Goal: Connect with others: Connect with others

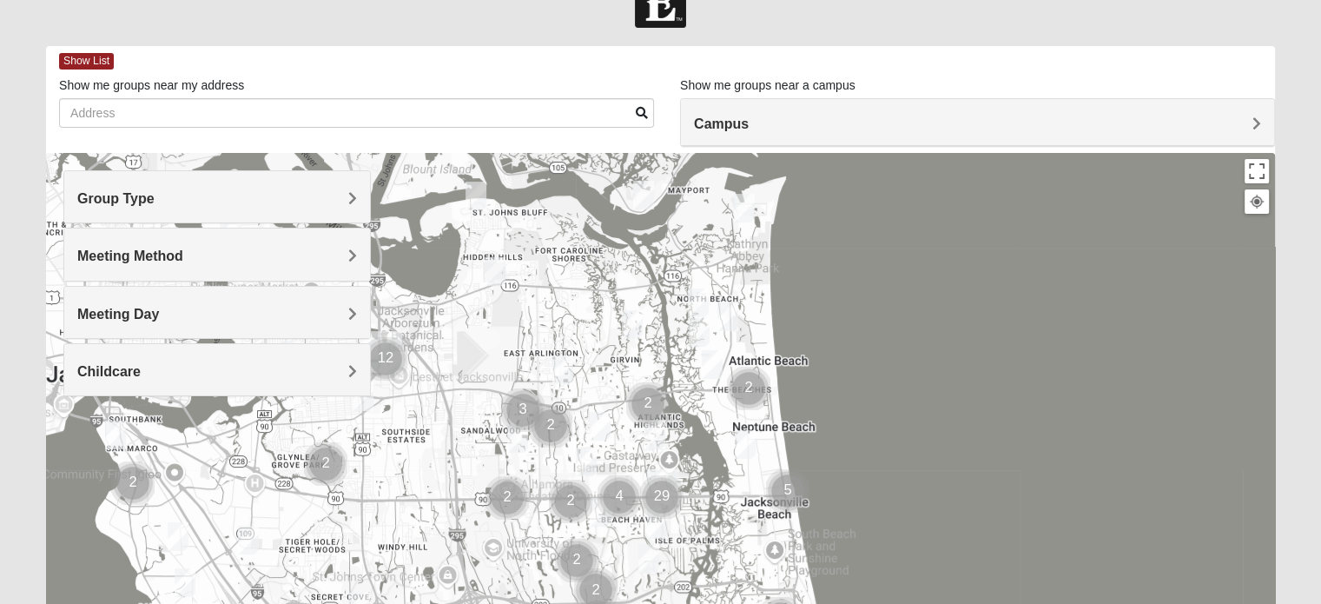
scroll to position [46, 0]
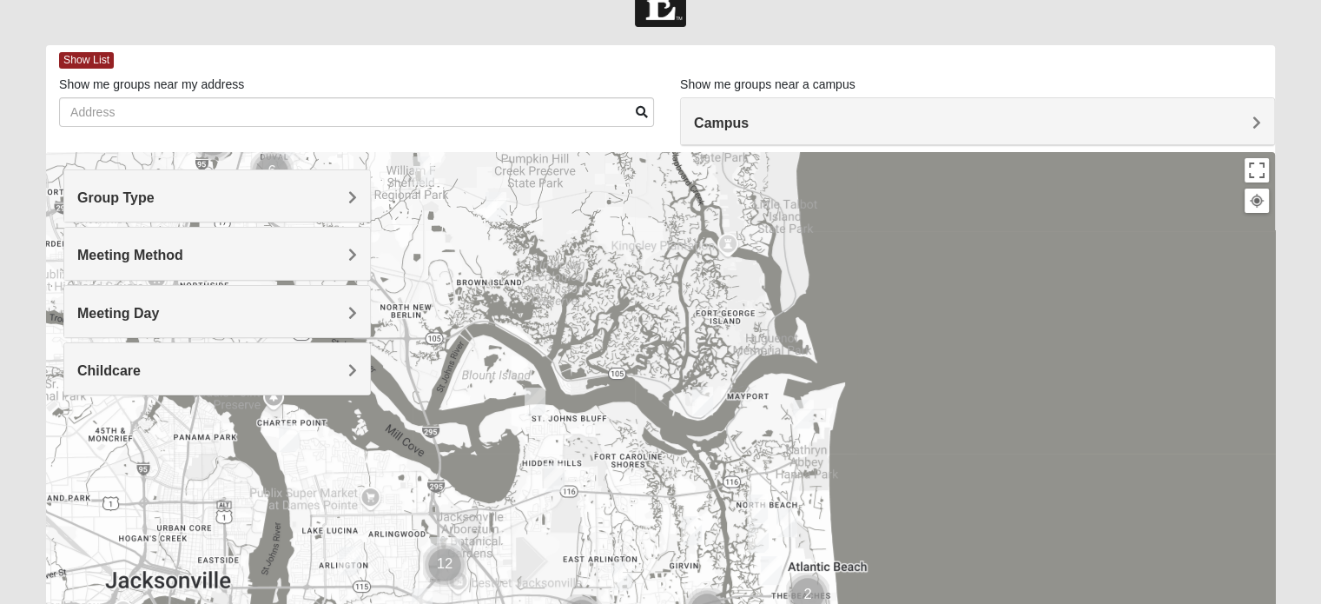
drag, startPoint x: 525, startPoint y: 230, endPoint x: 584, endPoint y: 439, distance: 216.6
click at [584, 439] on div at bounding box center [660, 499] width 1229 height 695
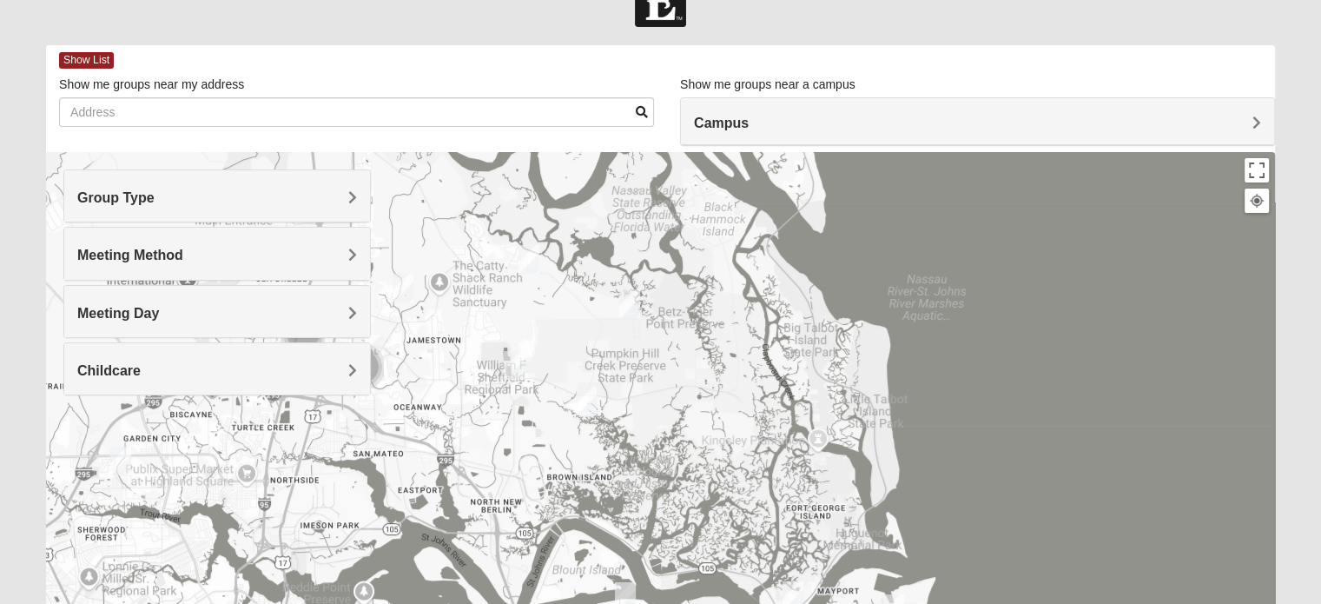
drag, startPoint x: 616, startPoint y: 354, endPoint x: 681, endPoint y: 463, distance: 126.6
click at [681, 463] on div at bounding box center [660, 499] width 1229 height 695
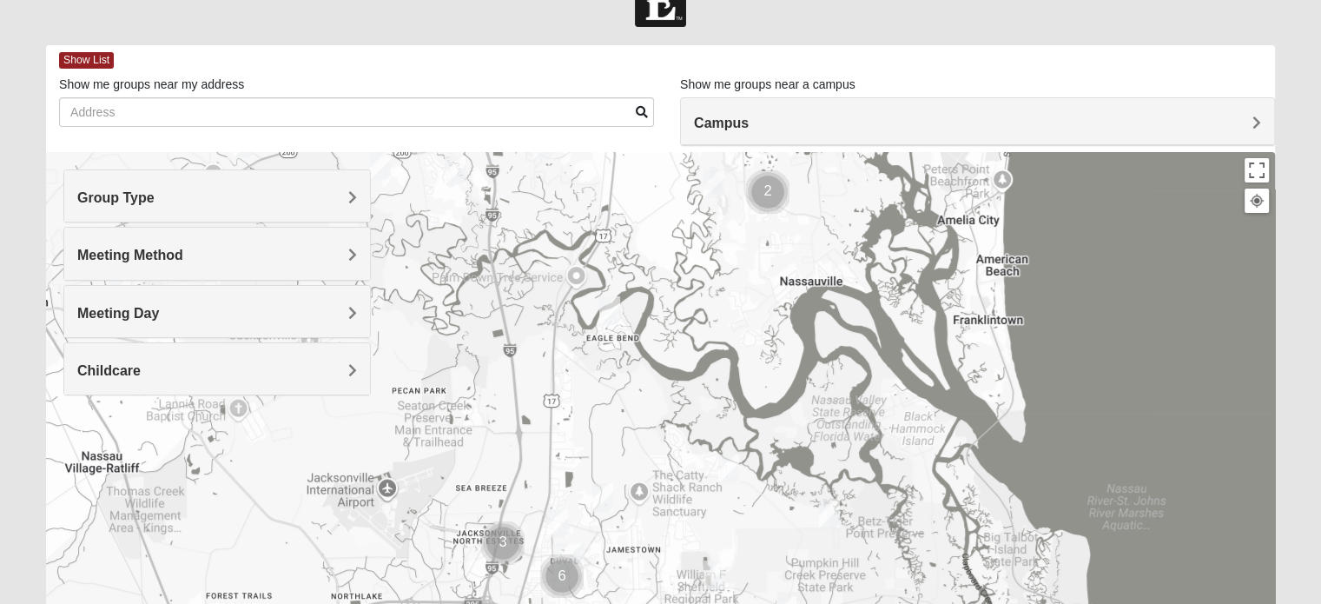
drag, startPoint x: 493, startPoint y: 284, endPoint x: 698, endPoint y: 496, distance: 294.8
click at [697, 496] on div at bounding box center [660, 499] width 1229 height 695
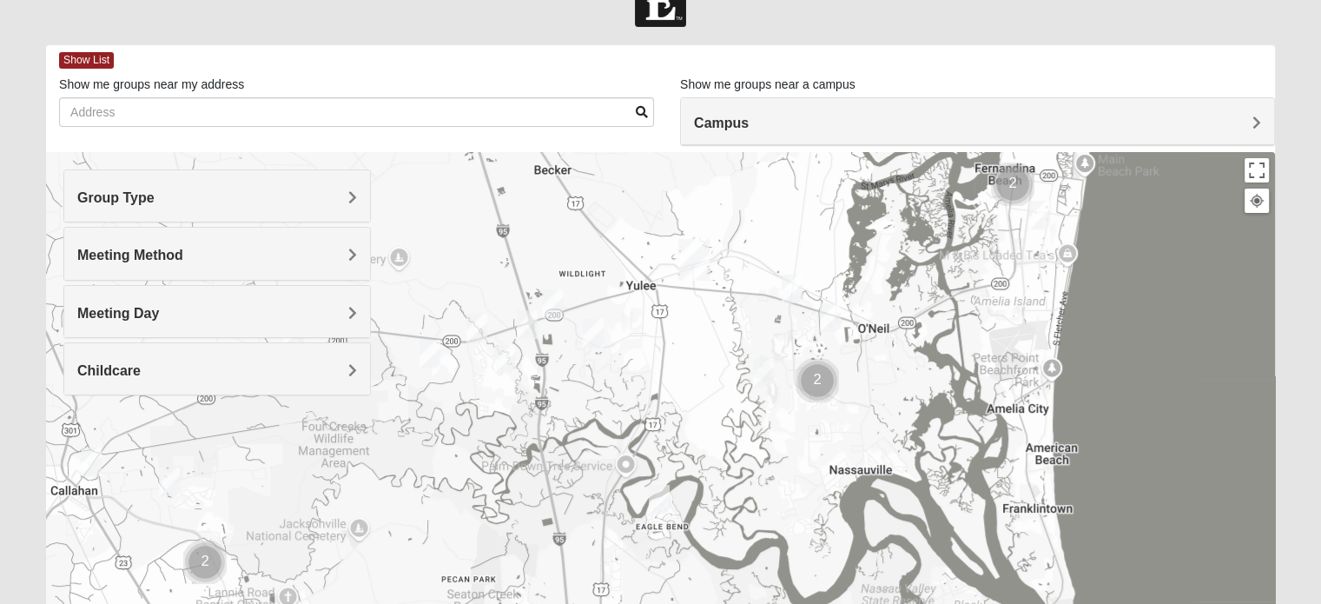
drag, startPoint x: 763, startPoint y: 248, endPoint x: 811, endPoint y: 438, distance: 196.3
click at [811, 438] on div at bounding box center [660, 499] width 1229 height 695
click at [552, 302] on img "Mens Marsh 32097" at bounding box center [552, 303] width 21 height 29
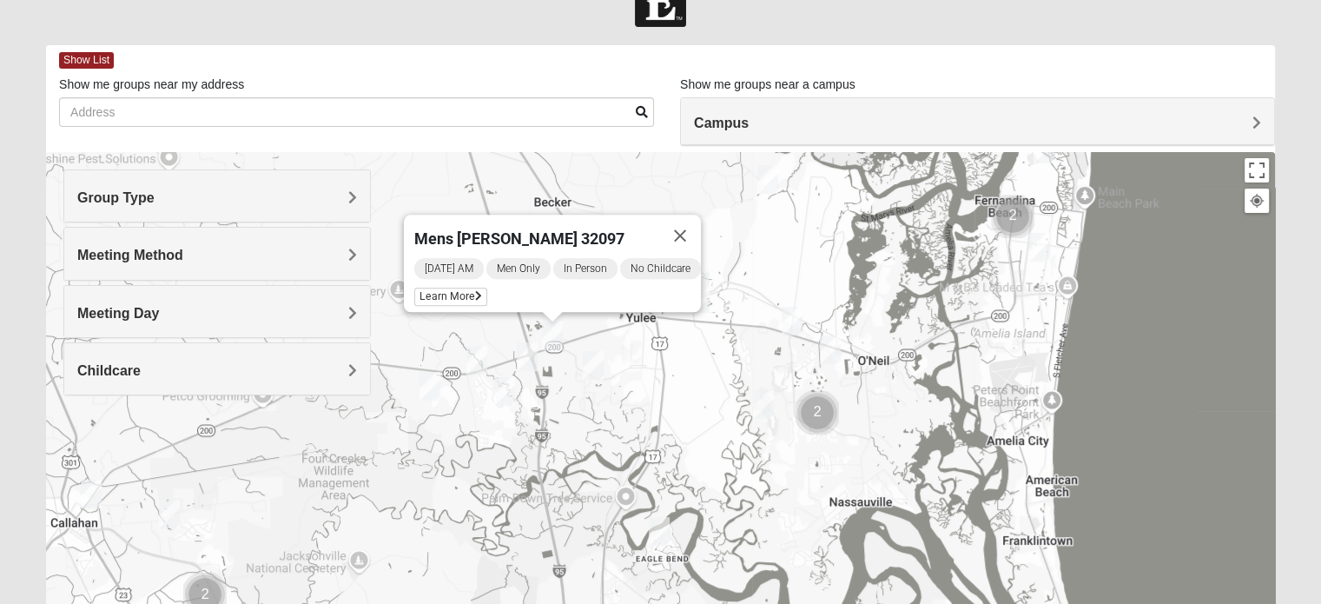
click at [476, 356] on img "Mens Evans 32097" at bounding box center [476, 360] width 21 height 29
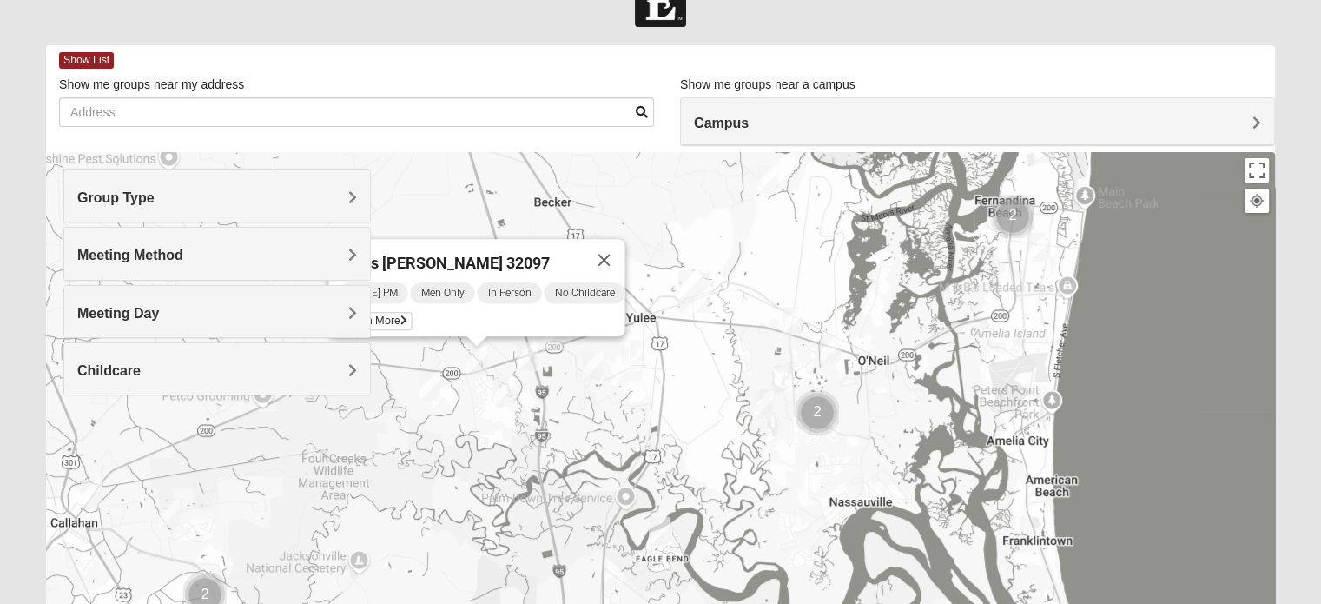
drag, startPoint x: 476, startPoint y: 309, endPoint x: 510, endPoint y: 312, distance: 34.0
click at [510, 312] on div "[DATE] PM Men Only In Person No Childcare Learn More" at bounding box center [482, 309] width 286 height 56
click at [390, 312] on span "Learn More" at bounding box center [375, 321] width 73 height 18
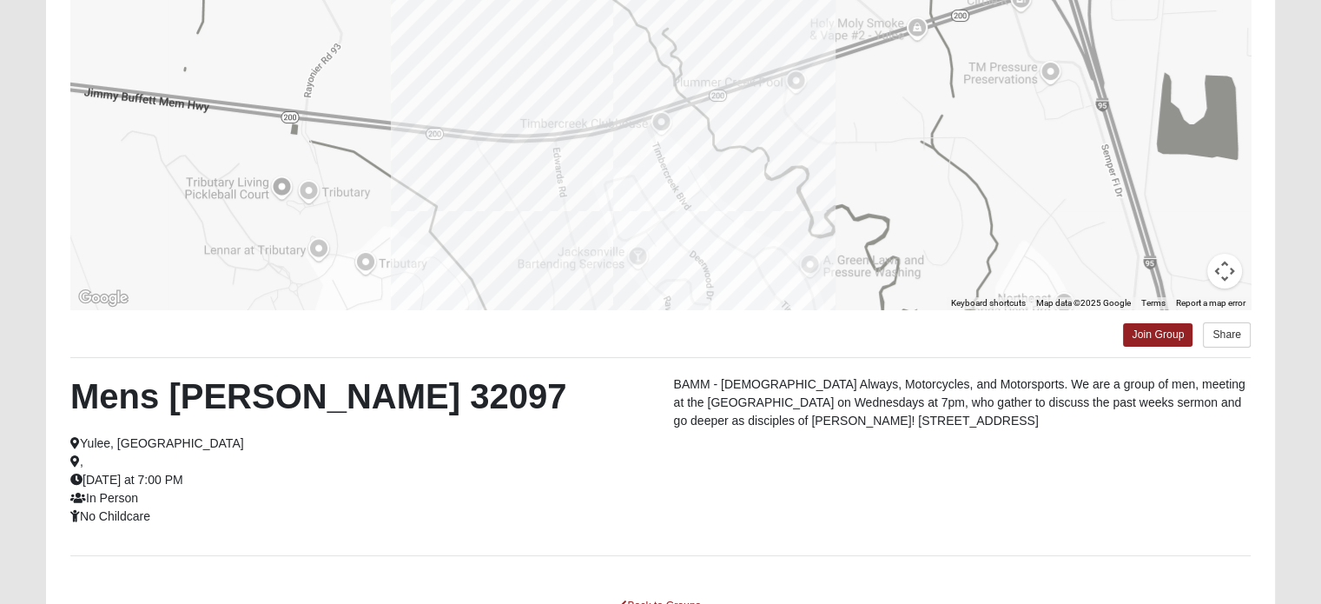
scroll to position [226, 0]
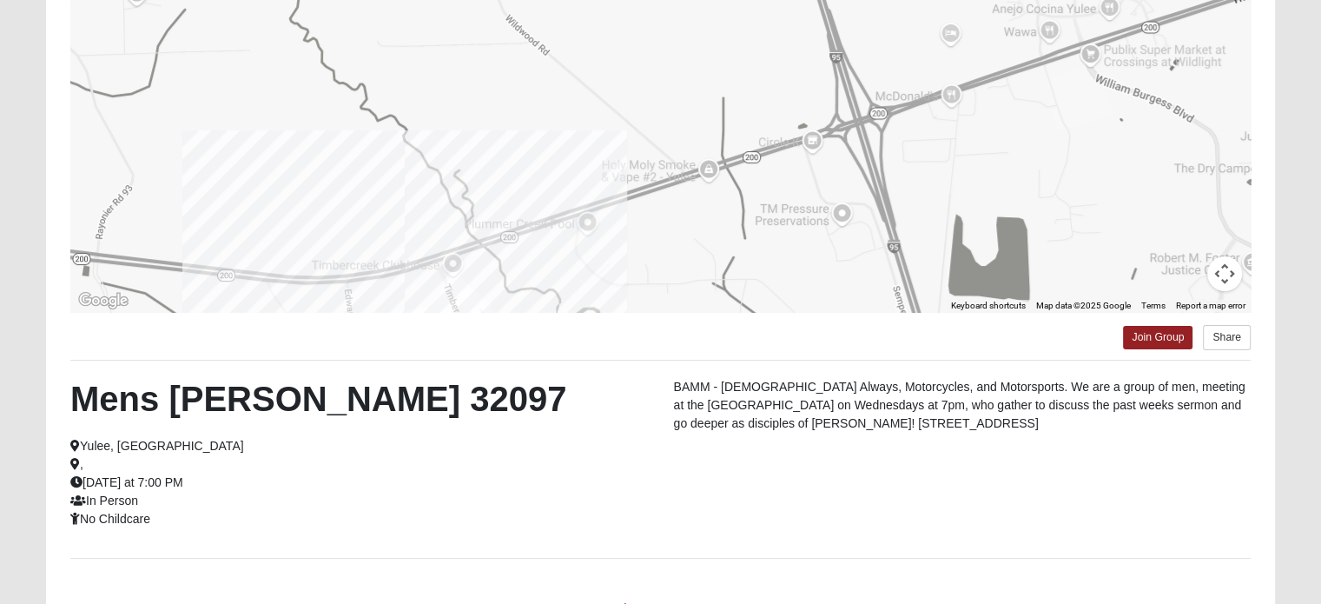
drag, startPoint x: 1010, startPoint y: 209, endPoint x: 862, endPoint y: 281, distance: 164.7
click at [862, 281] on div at bounding box center [660, 137] width 1180 height 347
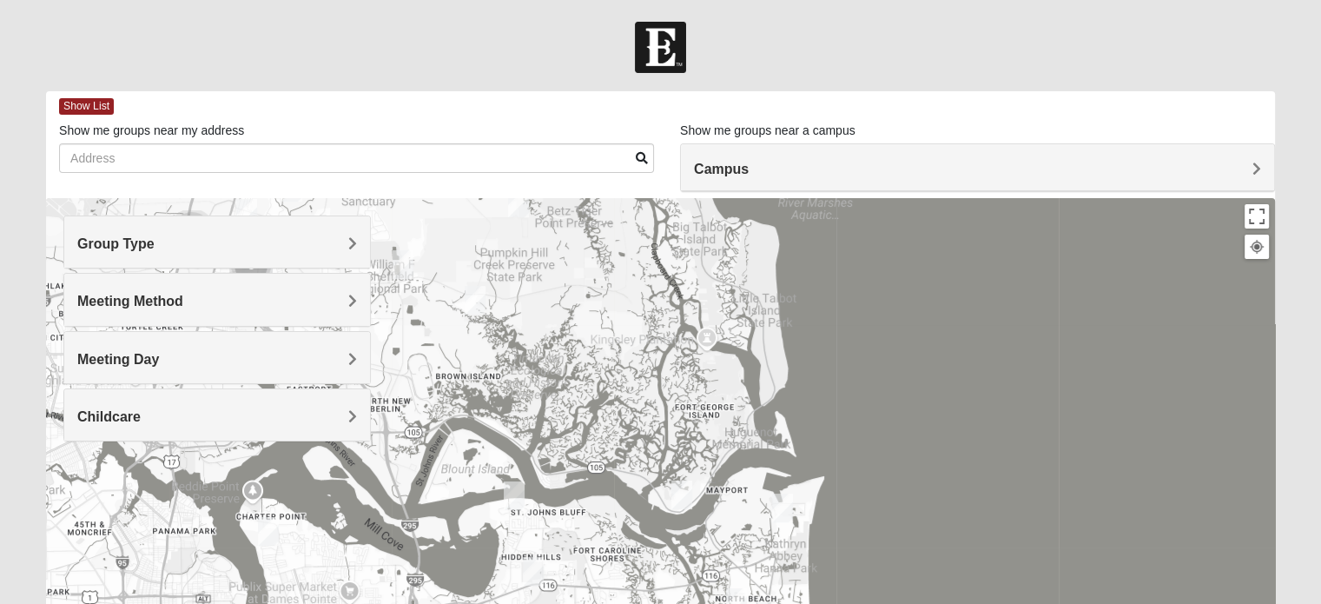
drag, startPoint x: 848, startPoint y: 239, endPoint x: 938, endPoint y: 475, distance: 252.9
click at [901, 492] on div at bounding box center [660, 545] width 1229 height 695
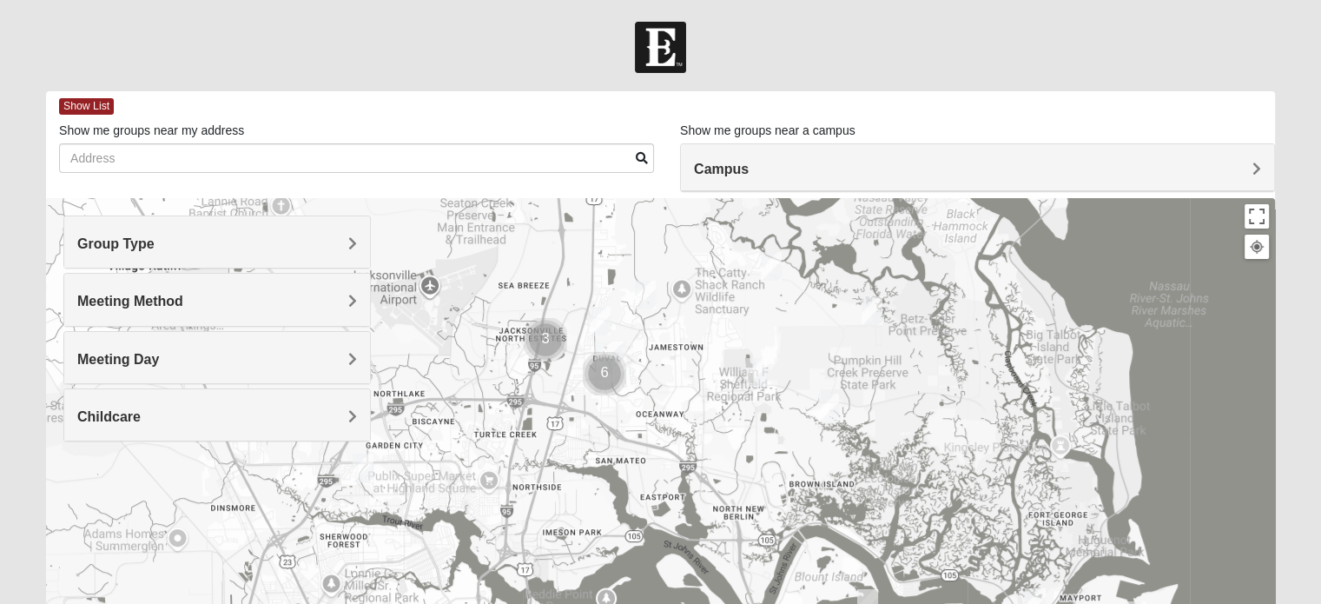
drag, startPoint x: 677, startPoint y: 415, endPoint x: 924, endPoint y: 413, distance: 246.7
click at [924, 412] on div at bounding box center [660, 545] width 1229 height 695
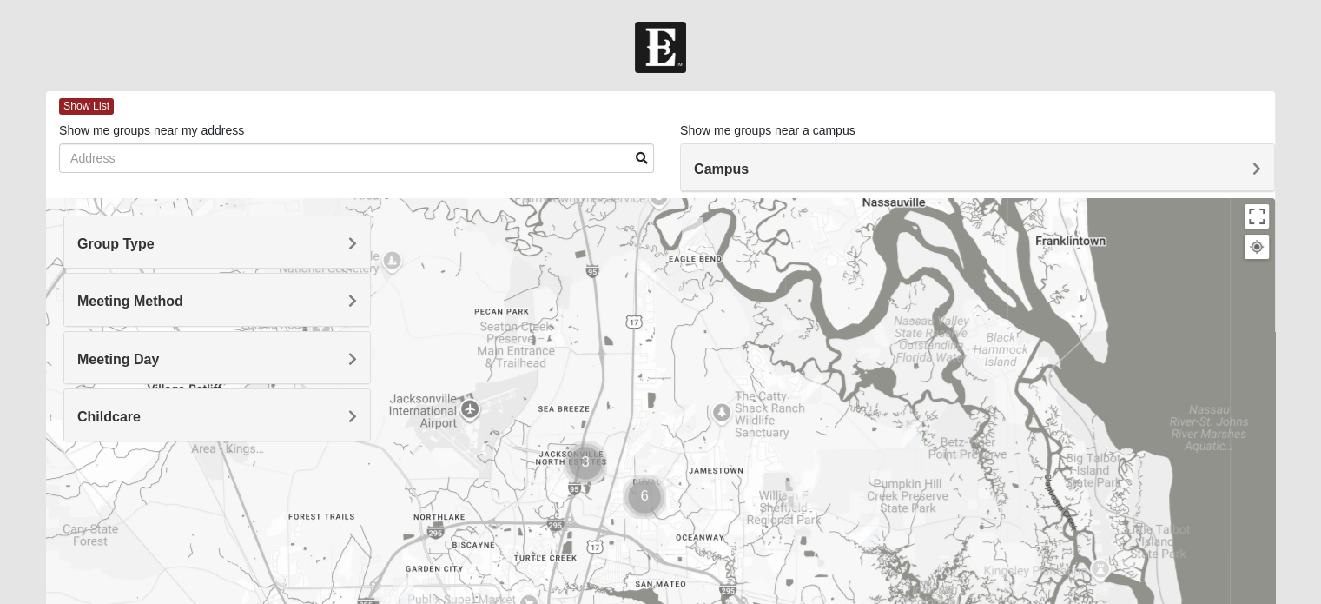
drag, startPoint x: 760, startPoint y: 333, endPoint x: 769, endPoint y: 419, distance: 85.6
click at [769, 419] on div at bounding box center [660, 545] width 1229 height 695
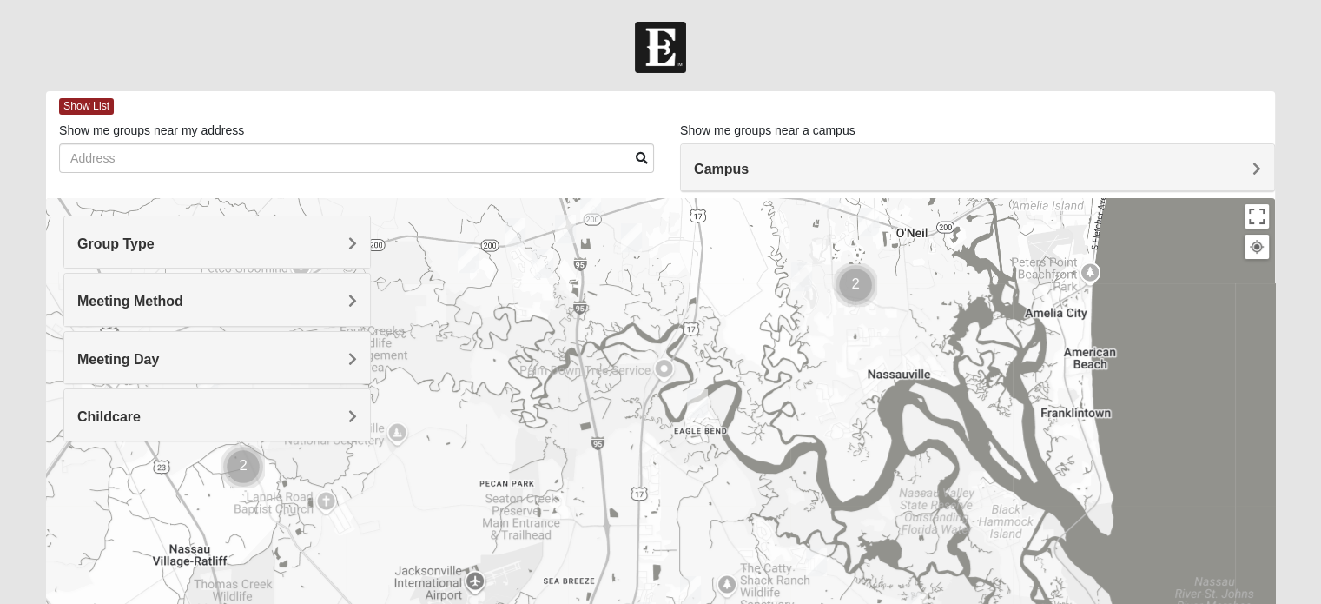
drag, startPoint x: 796, startPoint y: 266, endPoint x: 799, endPoint y: 416, distance: 150.3
click at [799, 416] on div at bounding box center [660, 545] width 1229 height 695
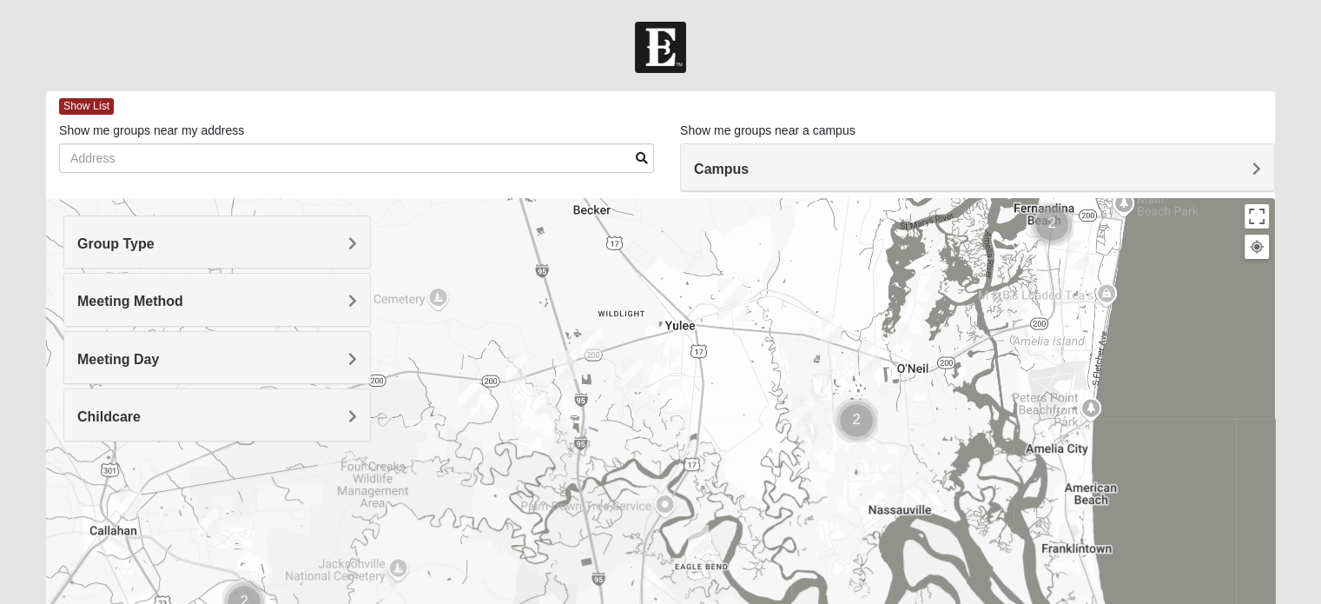
drag, startPoint x: 743, startPoint y: 279, endPoint x: 745, endPoint y: 426, distance: 146.8
click at [745, 426] on div at bounding box center [660, 545] width 1229 height 695
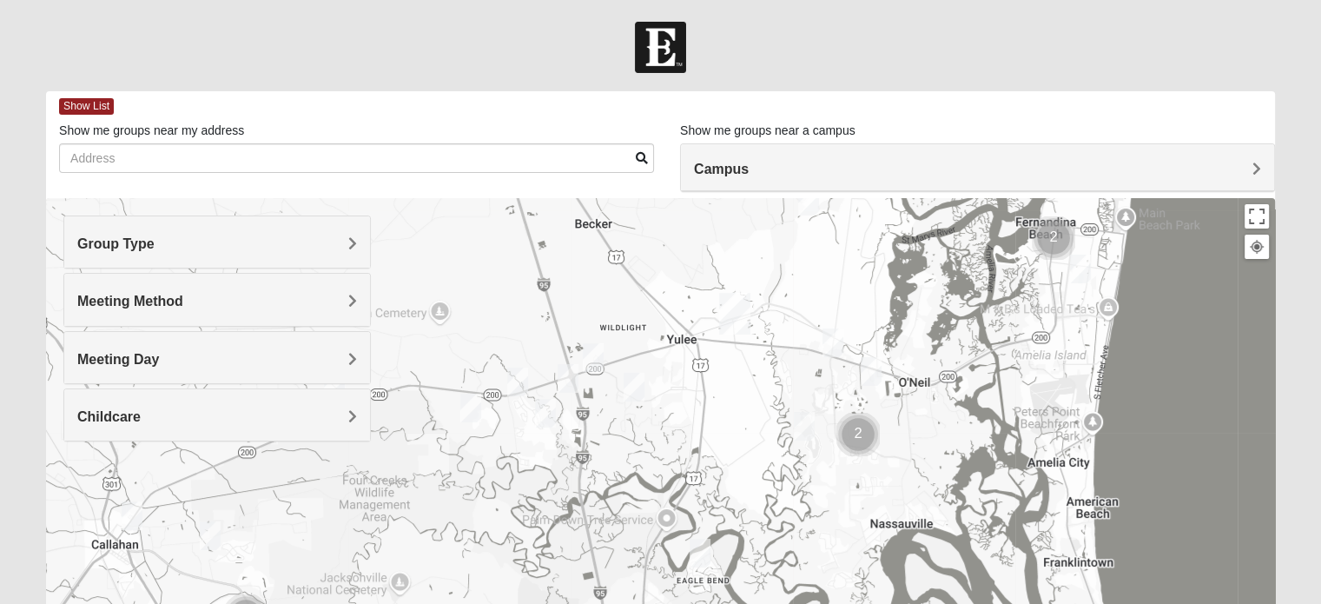
click at [834, 340] on img "Mens Lane 32034" at bounding box center [832, 342] width 21 height 29
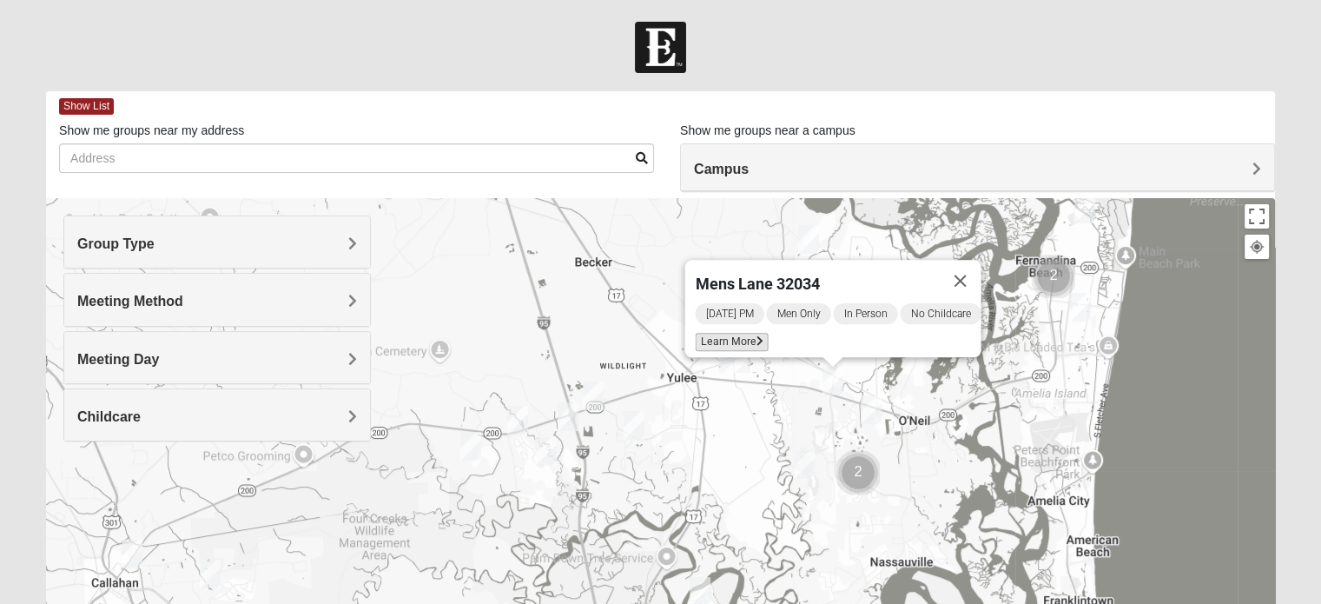
click at [756, 336] on icon at bounding box center [759, 341] width 7 height 10
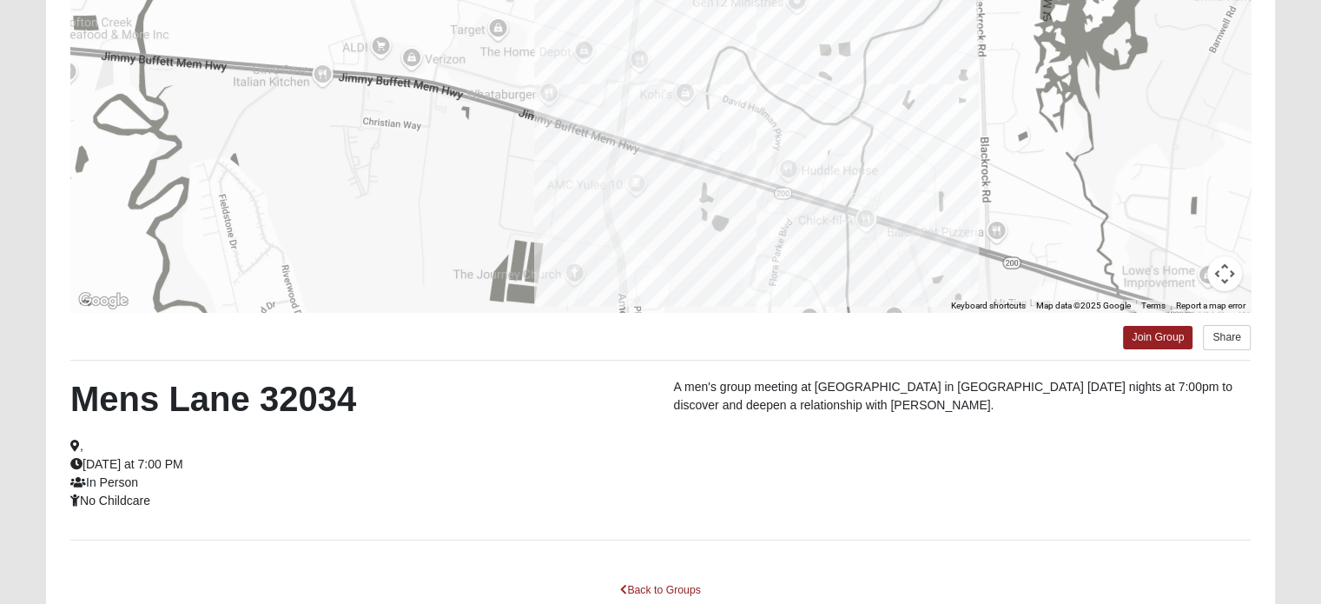
scroll to position [221, 0]
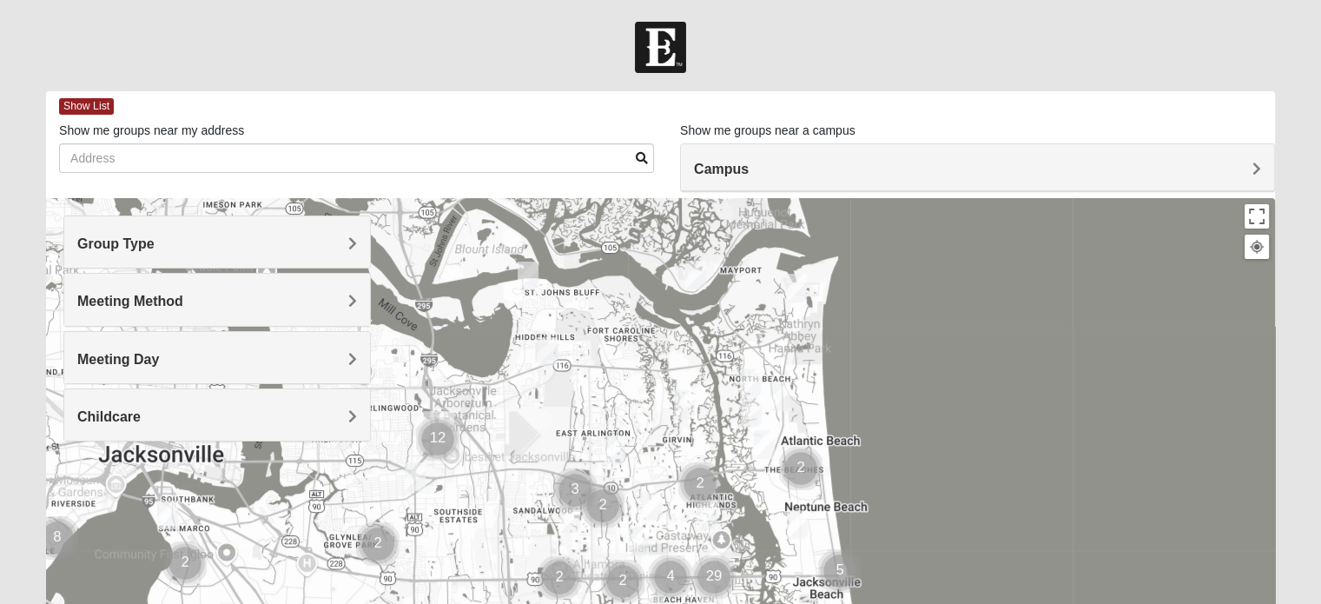
drag, startPoint x: 545, startPoint y: 262, endPoint x: 763, endPoint y: 429, distance: 274.4
click at [758, 423] on div at bounding box center [660, 545] width 1229 height 695
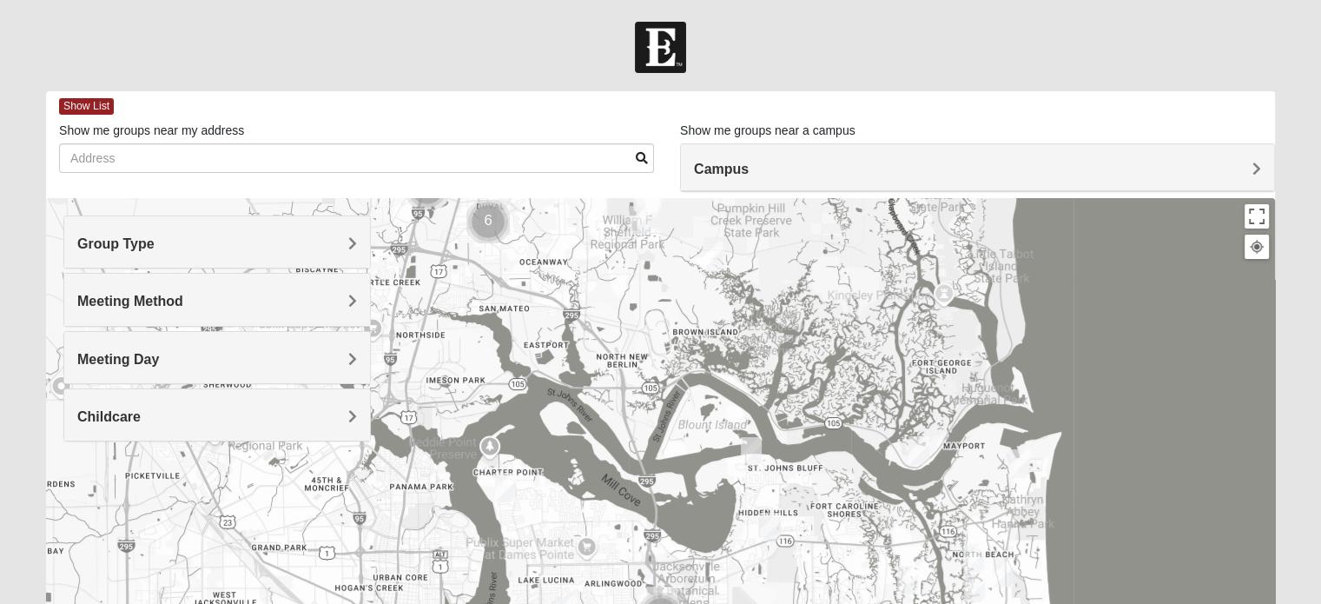
drag, startPoint x: 653, startPoint y: 294, endPoint x: 726, endPoint y: 419, distance: 144.0
click at [725, 416] on div at bounding box center [660, 545] width 1229 height 695
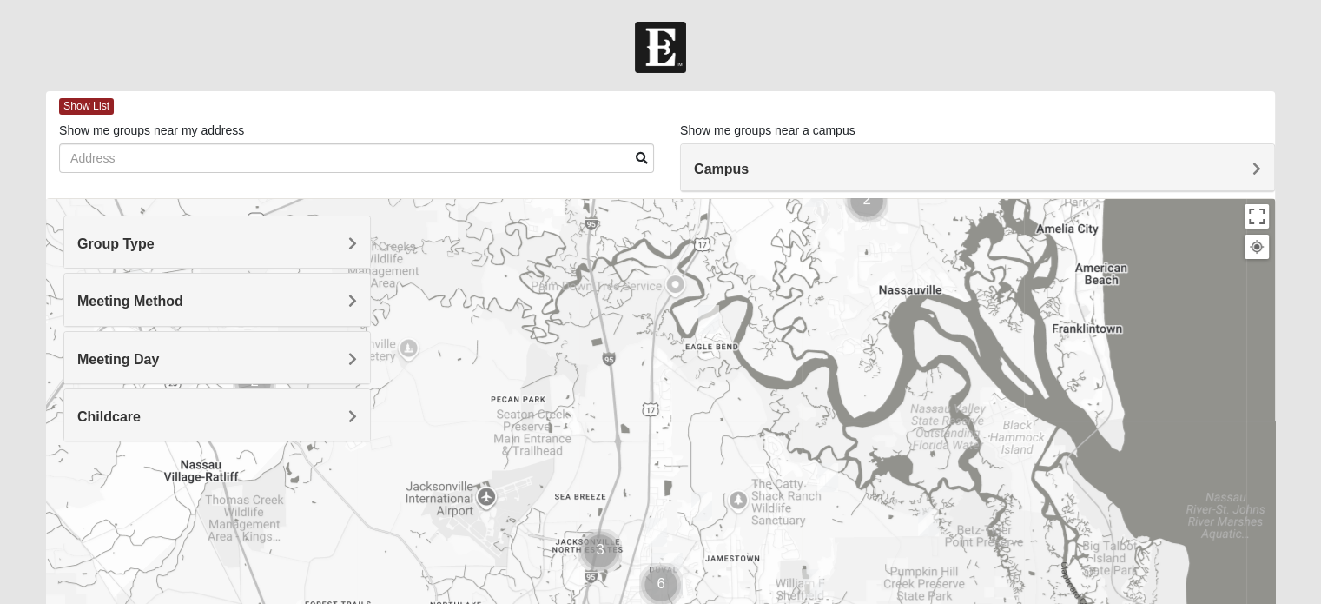
drag, startPoint x: 692, startPoint y: 306, endPoint x: 752, endPoint y: 475, distance: 179.6
click at [752, 475] on div at bounding box center [660, 545] width 1229 height 695
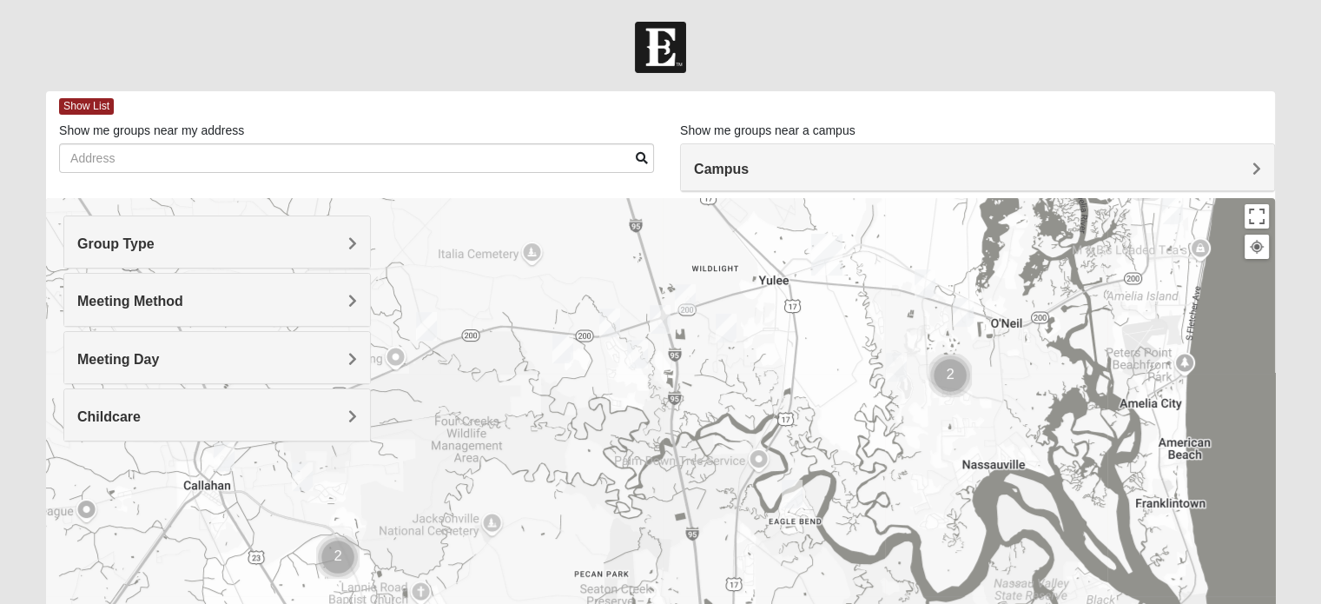
drag, startPoint x: 756, startPoint y: 266, endPoint x: 811, endPoint y: 381, distance: 128.2
click at [811, 381] on div at bounding box center [660, 545] width 1229 height 695
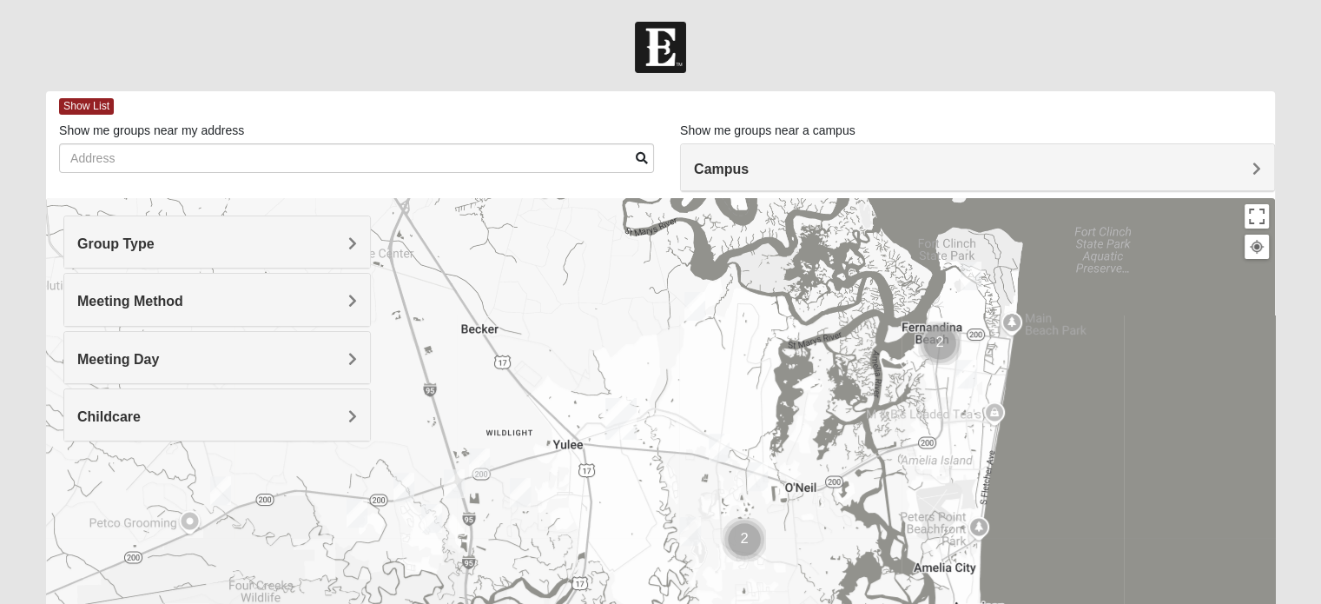
drag, startPoint x: 1025, startPoint y: 349, endPoint x: 878, endPoint y: 475, distance: 193.4
click at [878, 475] on div at bounding box center [660, 545] width 1229 height 695
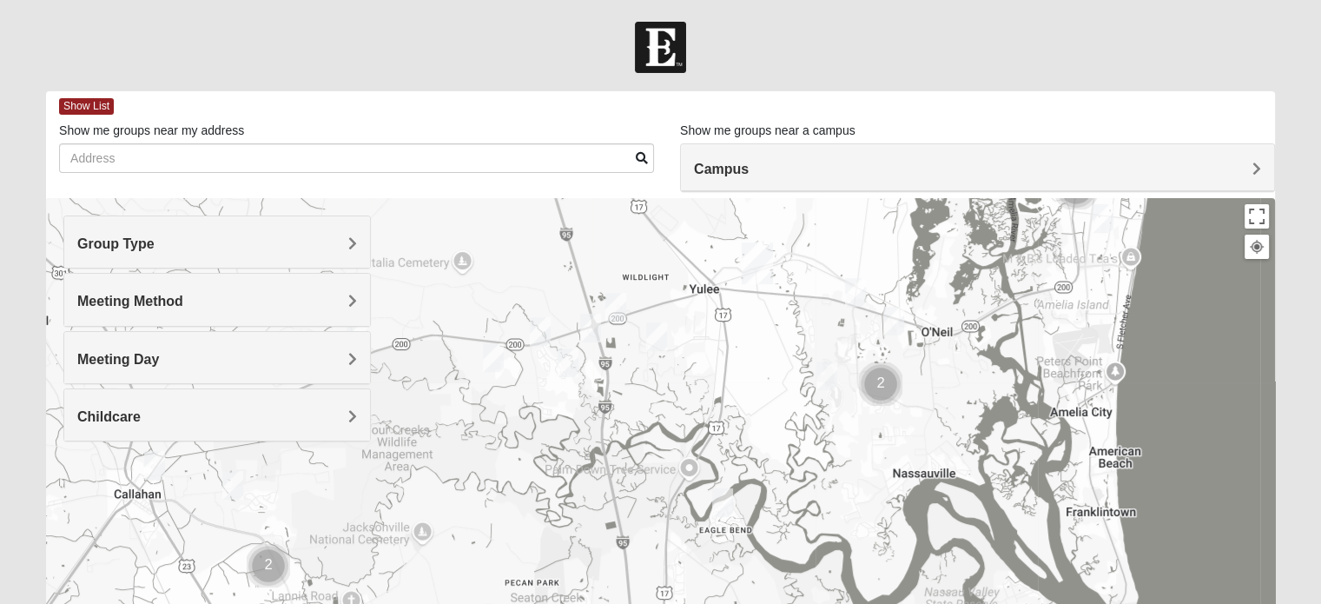
drag, startPoint x: 876, startPoint y: 466, endPoint x: 1027, endPoint y: 297, distance: 226.4
click at [1027, 297] on div at bounding box center [660, 545] width 1229 height 695
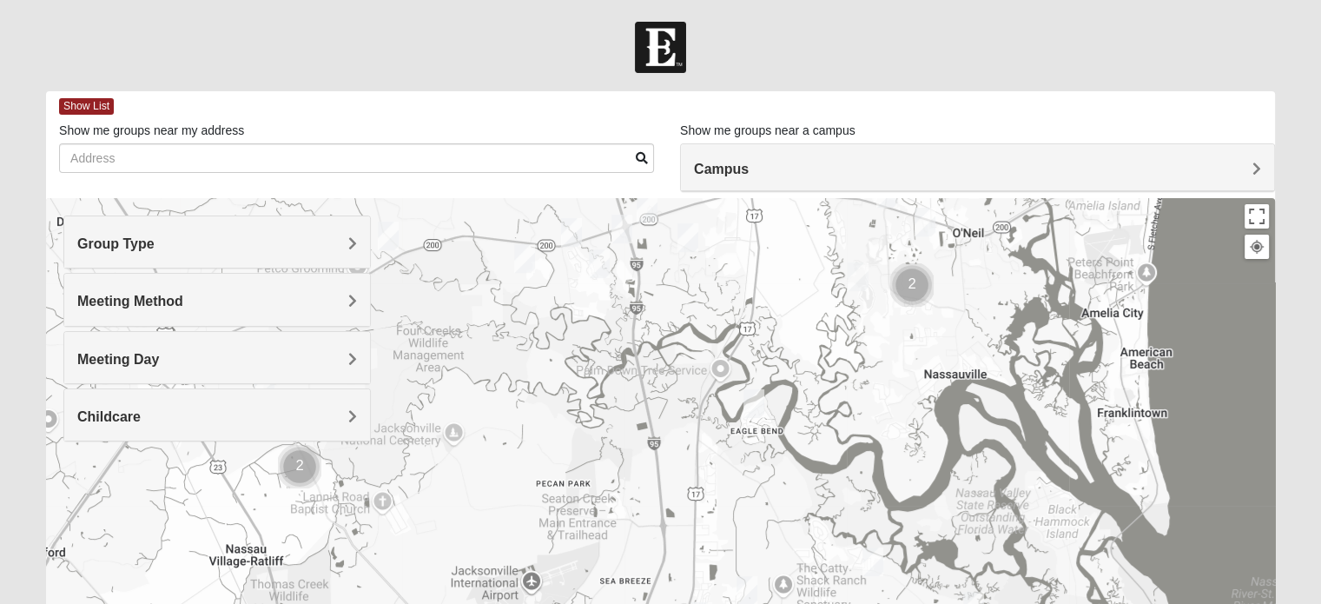
drag, startPoint x: 934, startPoint y: 432, endPoint x: 967, endPoint y: 323, distance: 114.0
click at [967, 323] on div at bounding box center [660, 545] width 1229 height 695
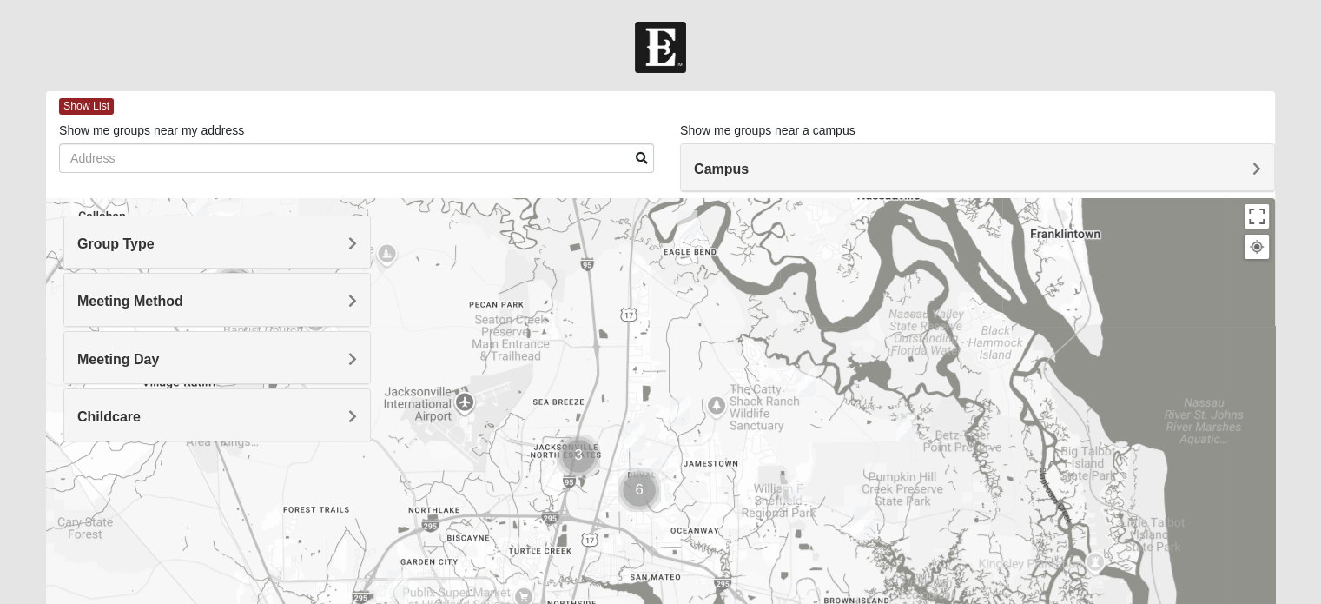
drag, startPoint x: 966, startPoint y: 479, endPoint x: 897, endPoint y: 341, distance: 153.4
click at [897, 342] on div at bounding box center [660, 545] width 1229 height 695
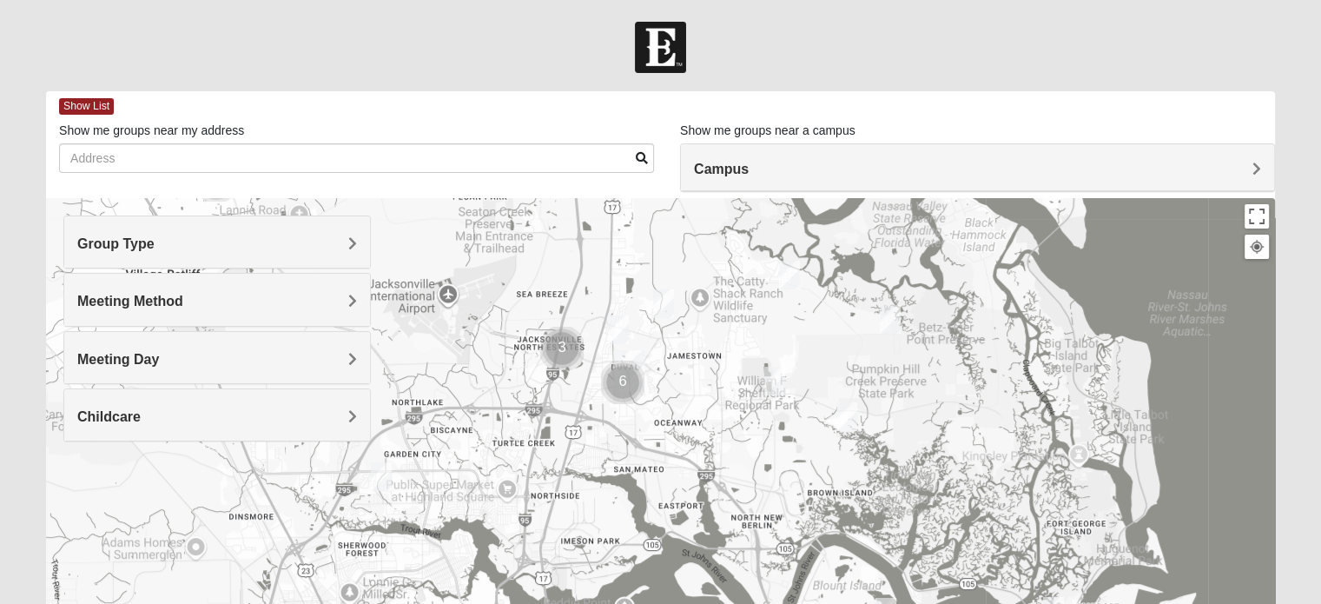
drag, startPoint x: 973, startPoint y: 402, endPoint x: 974, endPoint y: 351, distance: 51.2
click at [974, 351] on div at bounding box center [660, 545] width 1229 height 695
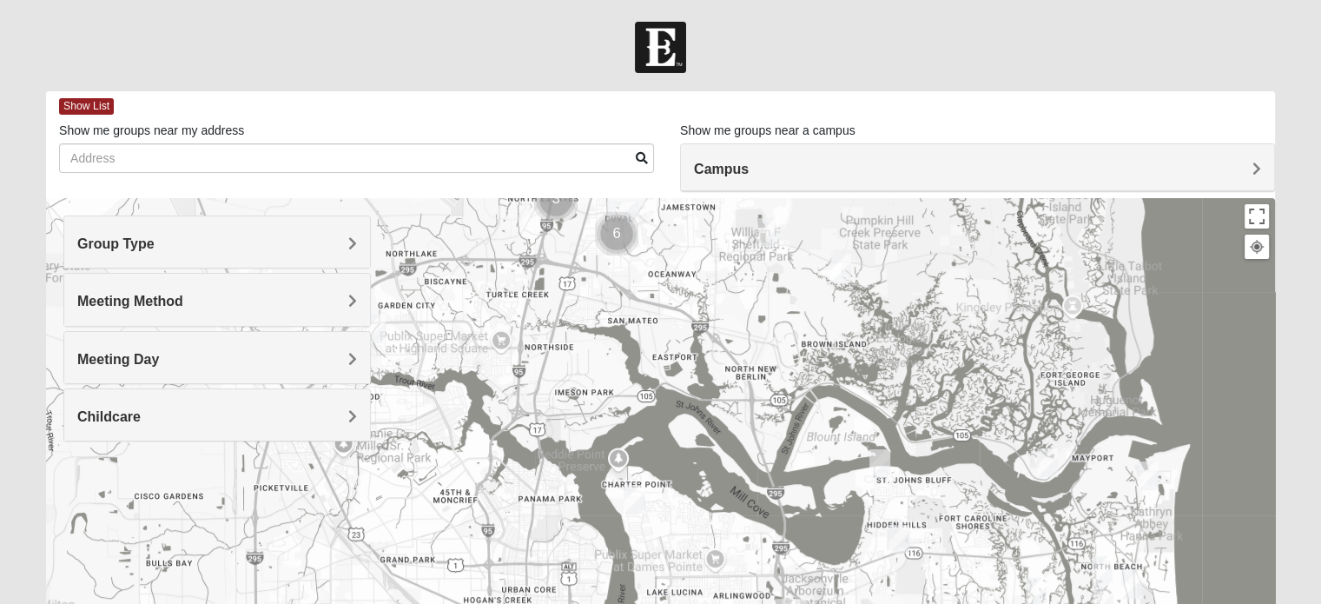
drag, startPoint x: 980, startPoint y: 423, endPoint x: 970, endPoint y: 355, distance: 68.4
click at [970, 355] on div at bounding box center [660, 545] width 1229 height 695
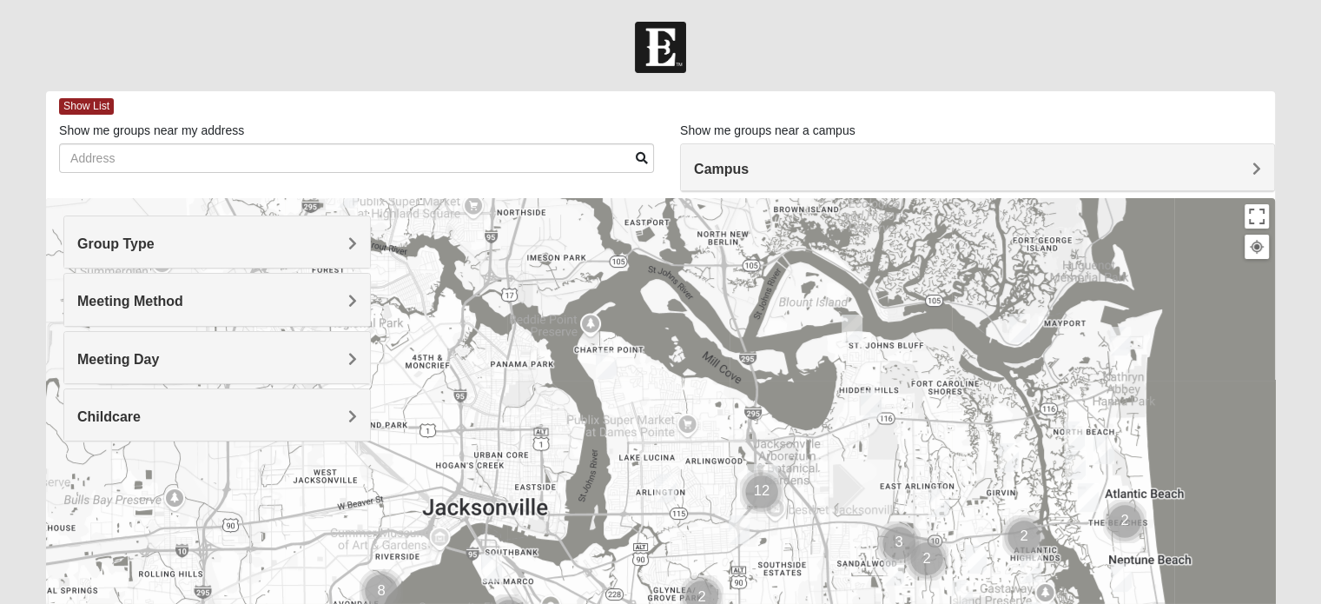
drag, startPoint x: 955, startPoint y: 466, endPoint x: 936, endPoint y: 399, distance: 69.5
click at [937, 399] on div at bounding box center [660, 545] width 1229 height 695
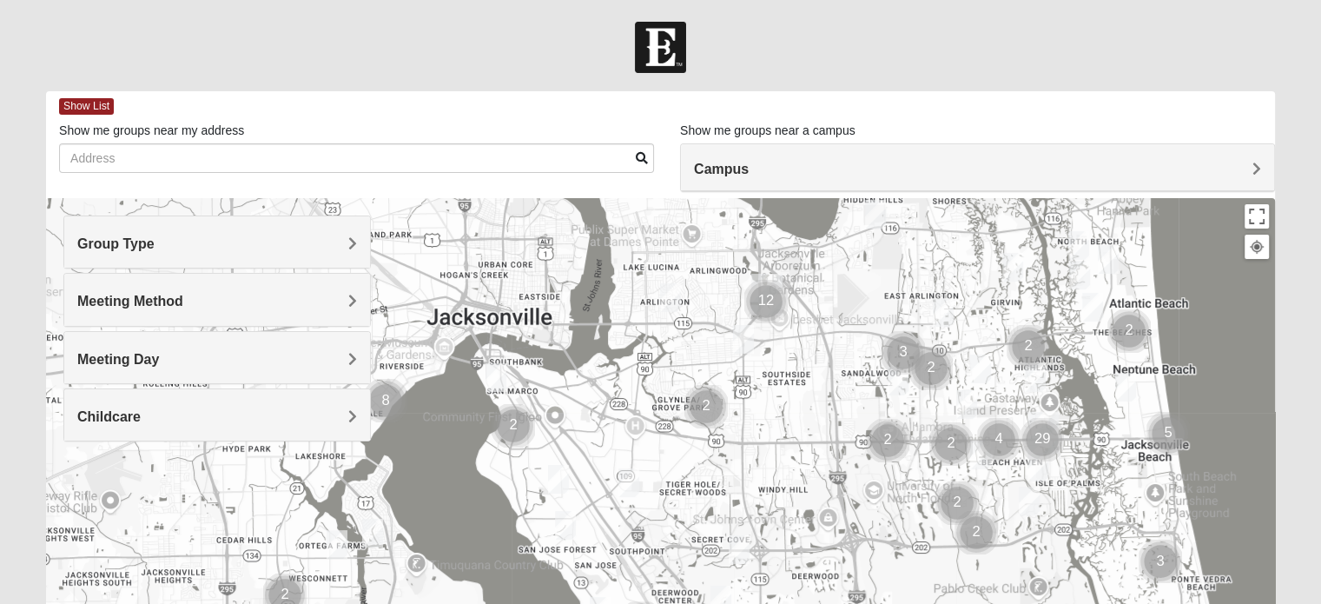
drag, startPoint x: 858, startPoint y: 418, endPoint x: 878, endPoint y: 307, distance: 112.9
click at [878, 306] on div at bounding box center [660, 545] width 1229 height 695
